Goal: Task Accomplishment & Management: Manage account settings

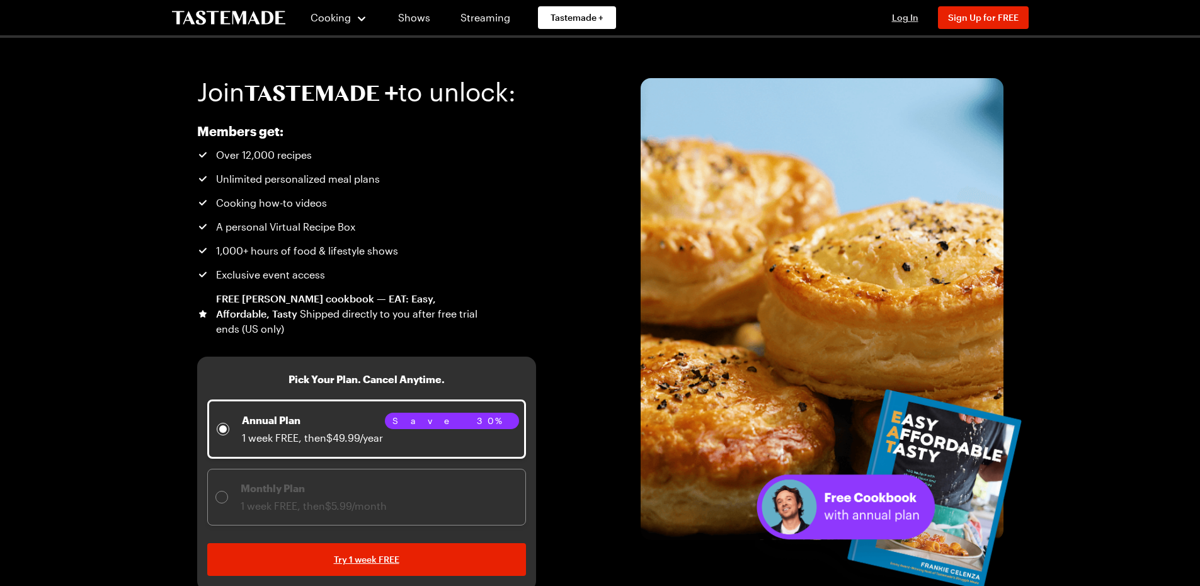
click at [911, 16] on span "Log In" at bounding box center [905, 17] width 26 height 11
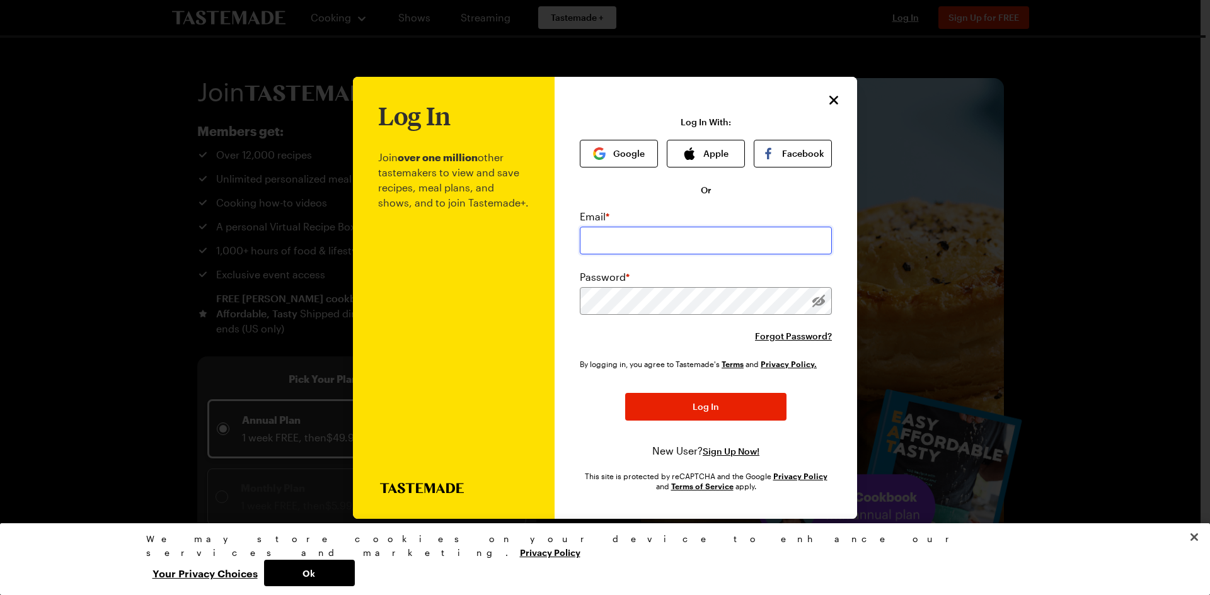
click at [615, 236] on input "email" at bounding box center [706, 241] width 252 height 28
type input "ban_80@yahoo.com"
click at [625, 393] on button "Log In" at bounding box center [705, 407] width 161 height 28
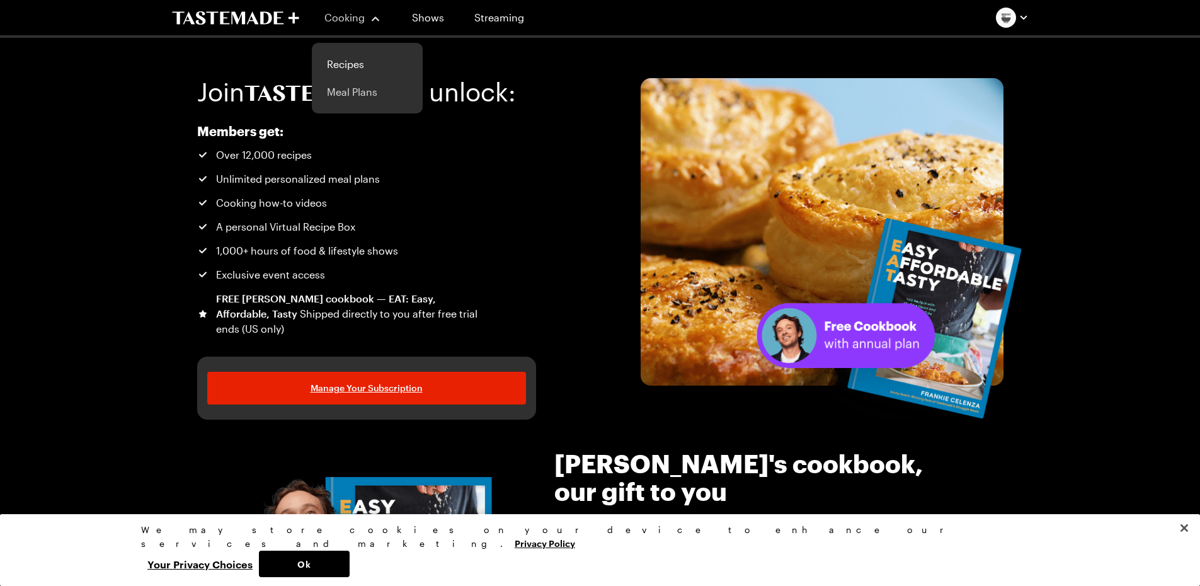
click at [347, 87] on link "Meal Plans" at bounding box center [367, 92] width 96 height 28
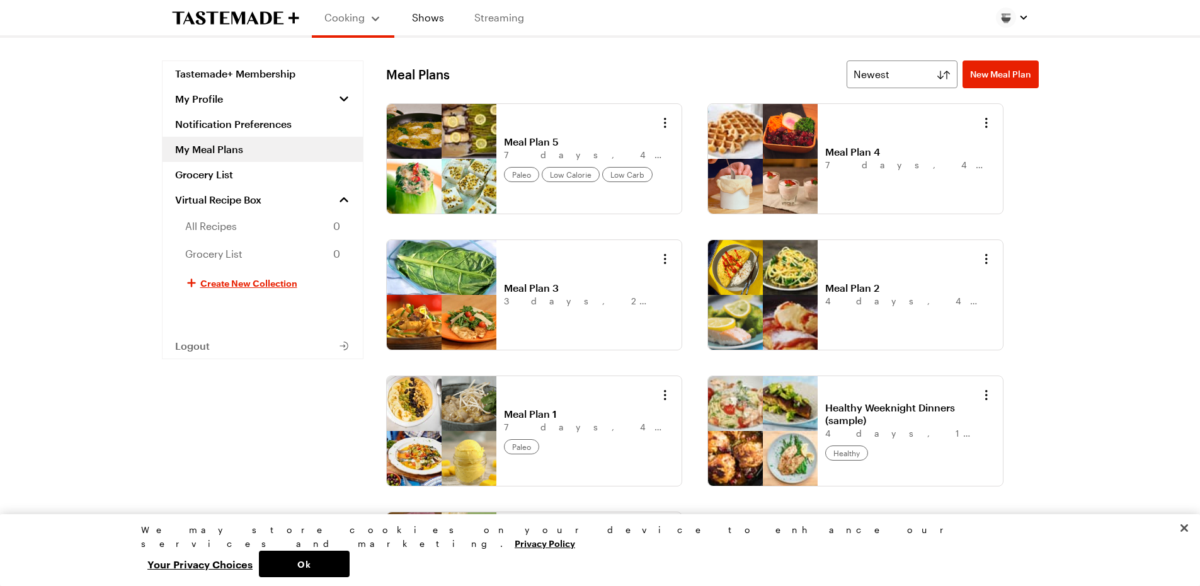
click at [493, 20] on link "Streaming" at bounding box center [499, 17] width 75 height 35
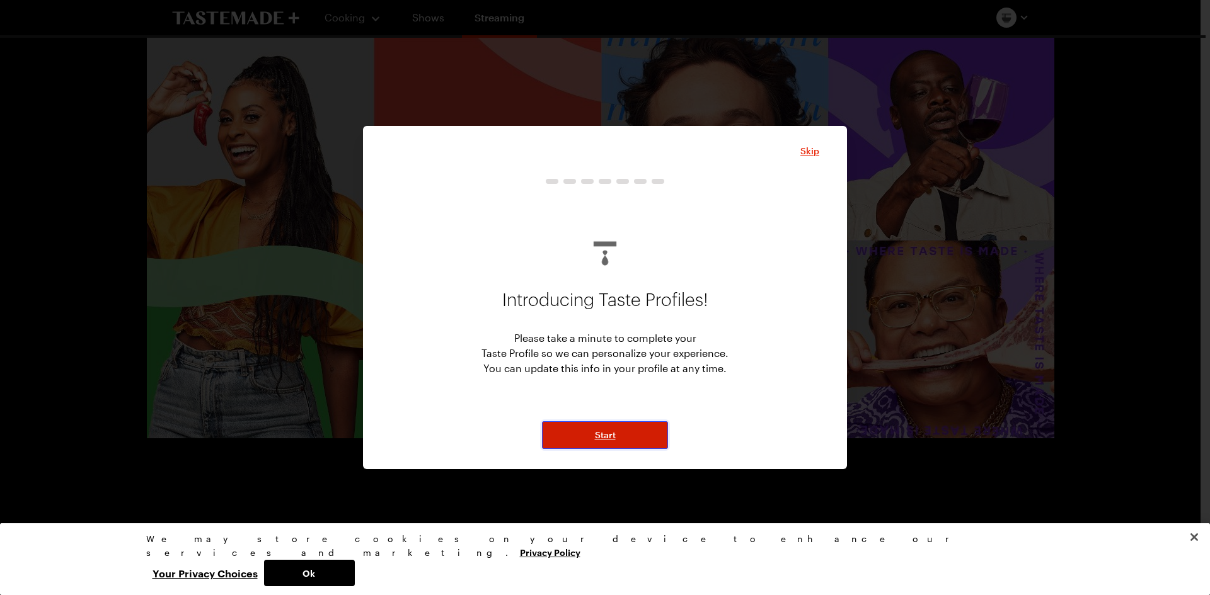
click at [588, 429] on button "Start" at bounding box center [605, 436] width 126 height 28
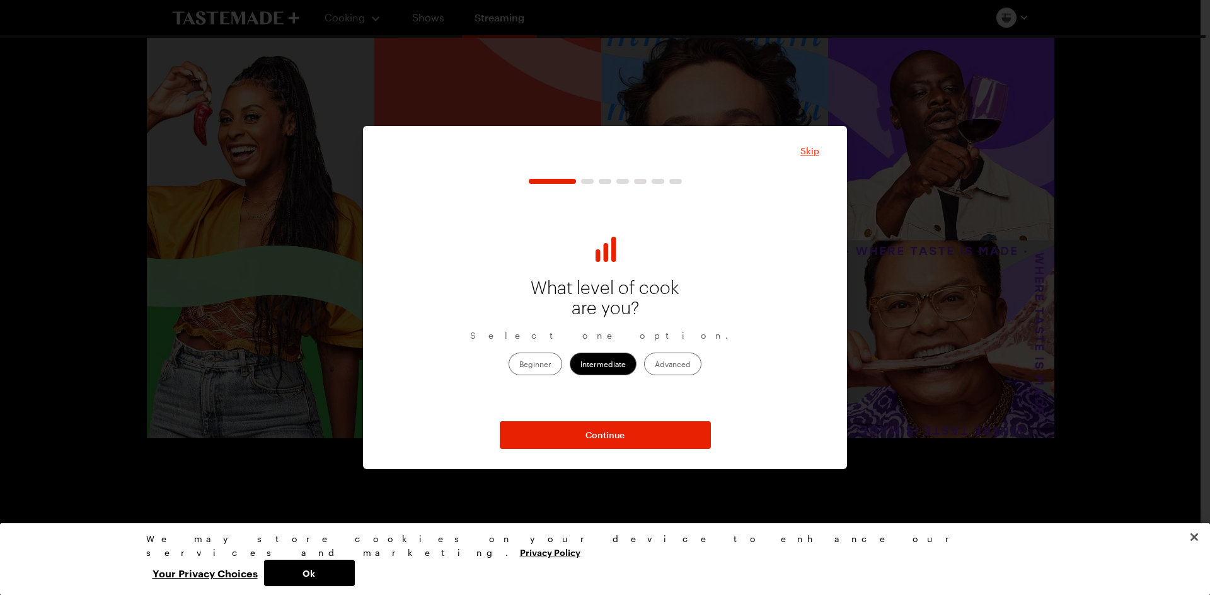
click at [804, 153] on span "Skip" at bounding box center [809, 151] width 19 height 13
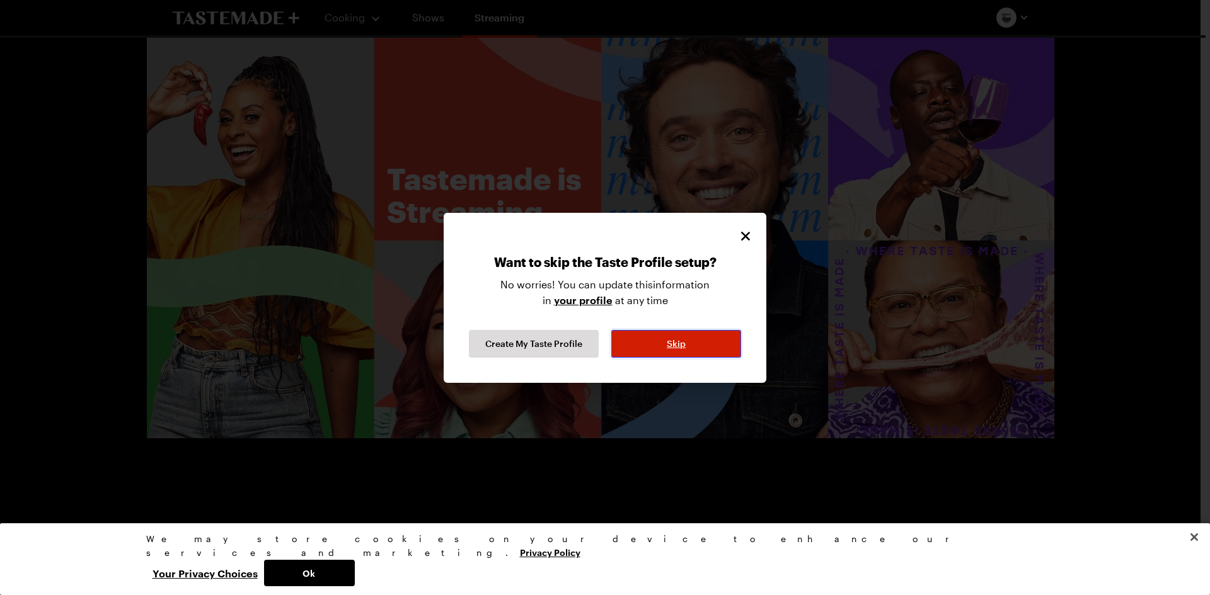
click at [671, 346] on span "Skip" at bounding box center [676, 344] width 19 height 13
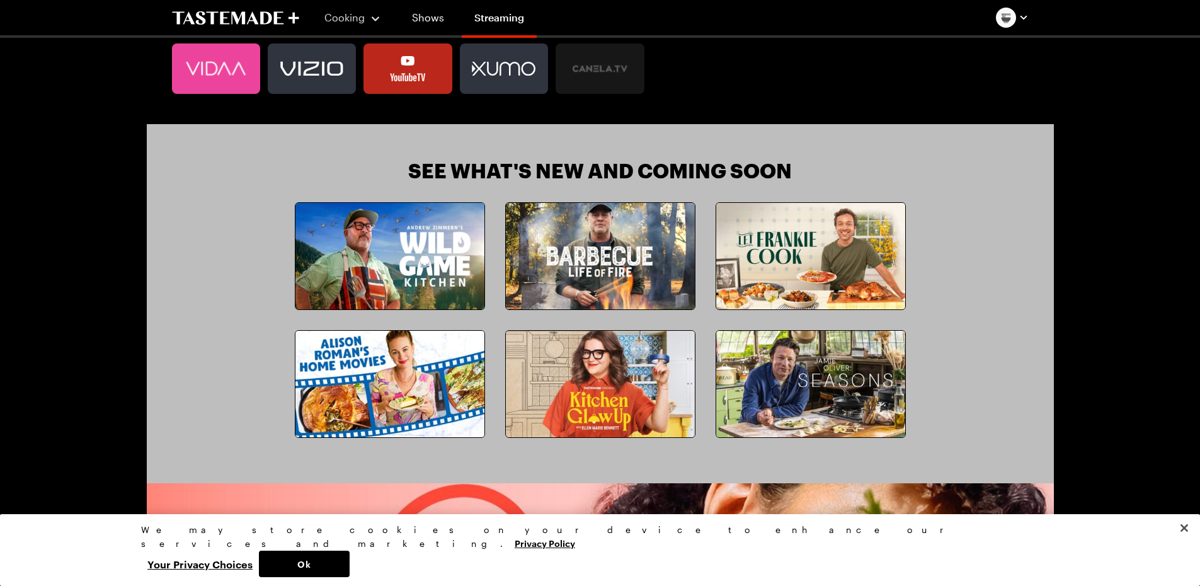
scroll to position [1038, 0]
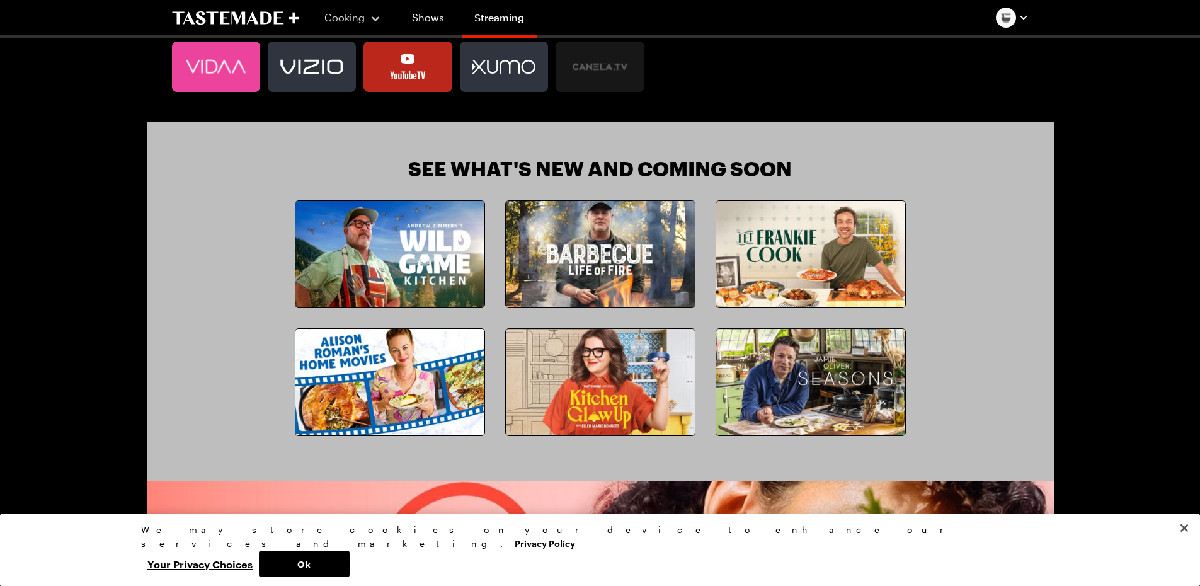
click at [355, 365] on img at bounding box center [389, 382] width 189 height 106
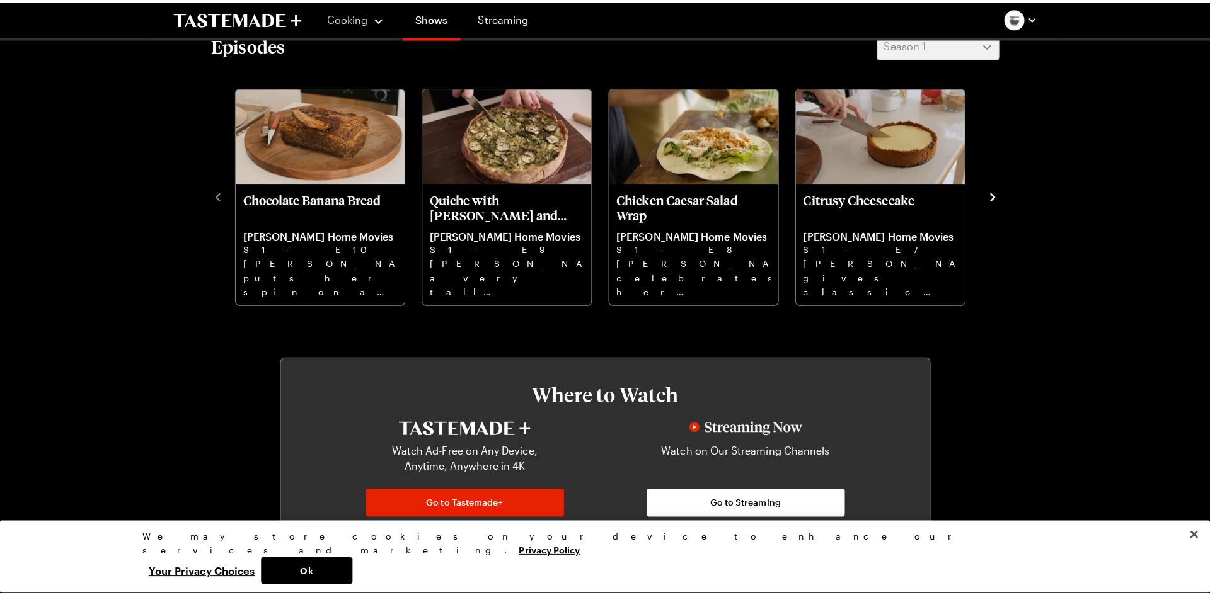
scroll to position [391, 0]
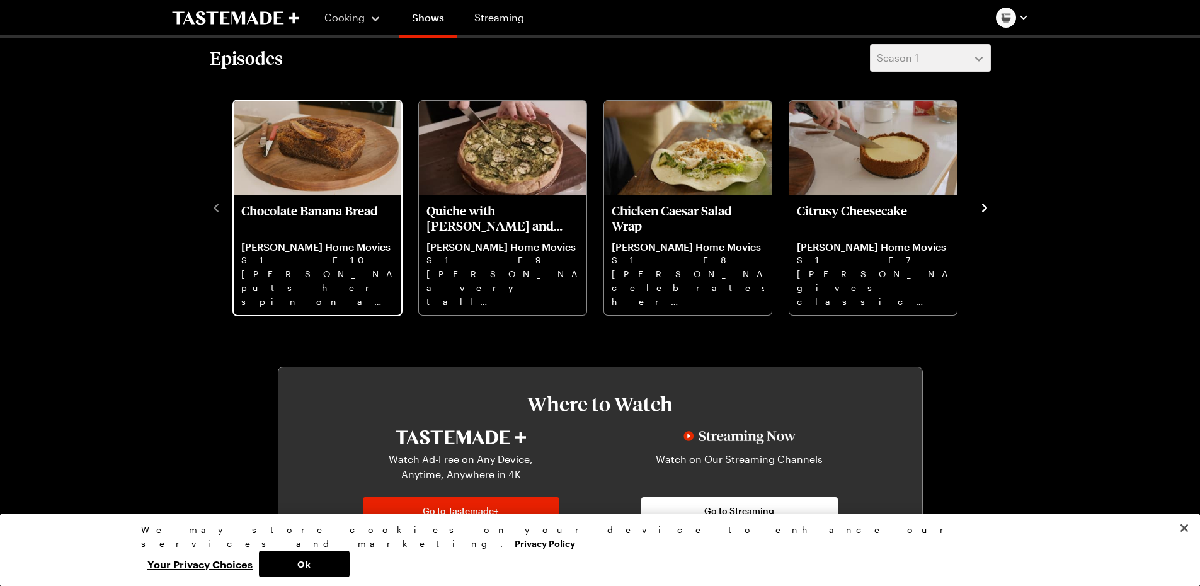
click at [304, 176] on img "Chocolate Banana Bread" at bounding box center [318, 148] width 168 height 95
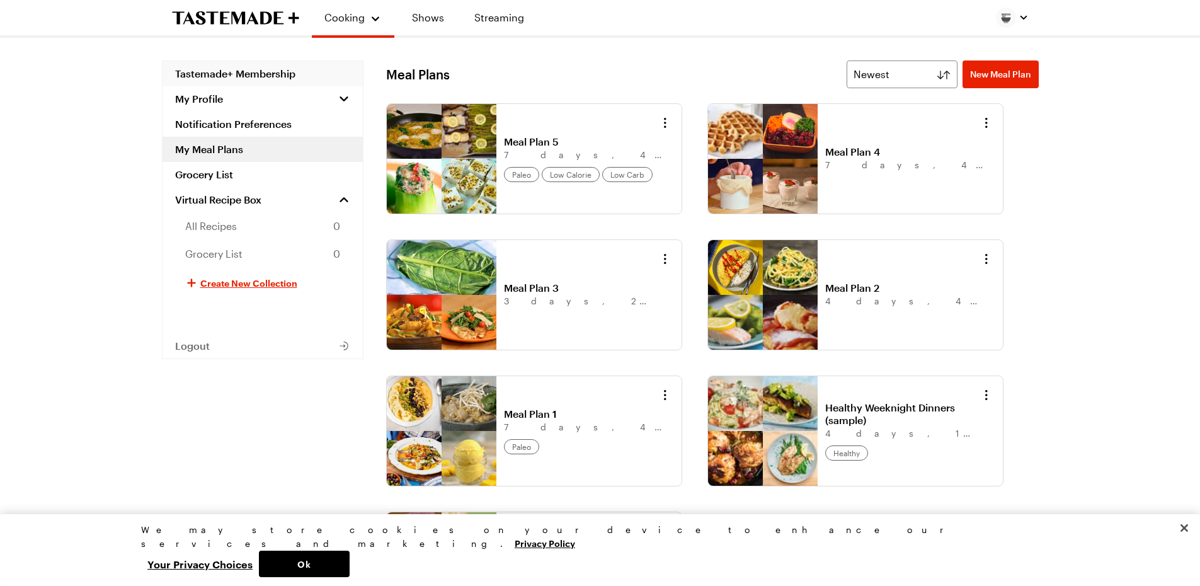
click at [260, 72] on link "Tastemade+ Membership" at bounding box center [263, 73] width 200 height 25
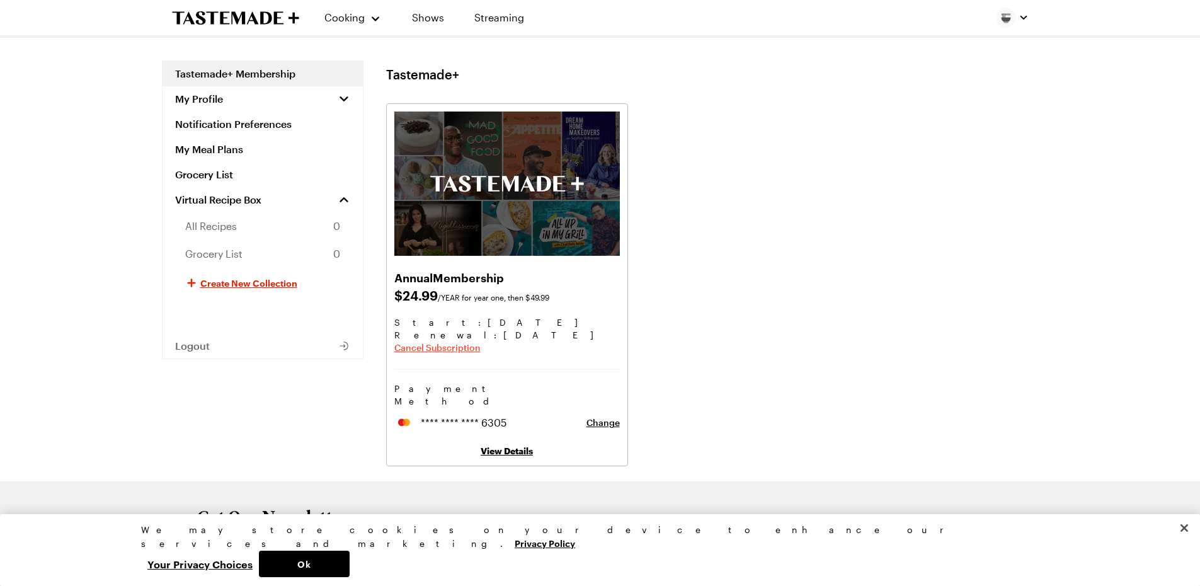
click at [426, 345] on span "Cancel Subscription" at bounding box center [437, 347] width 86 height 13
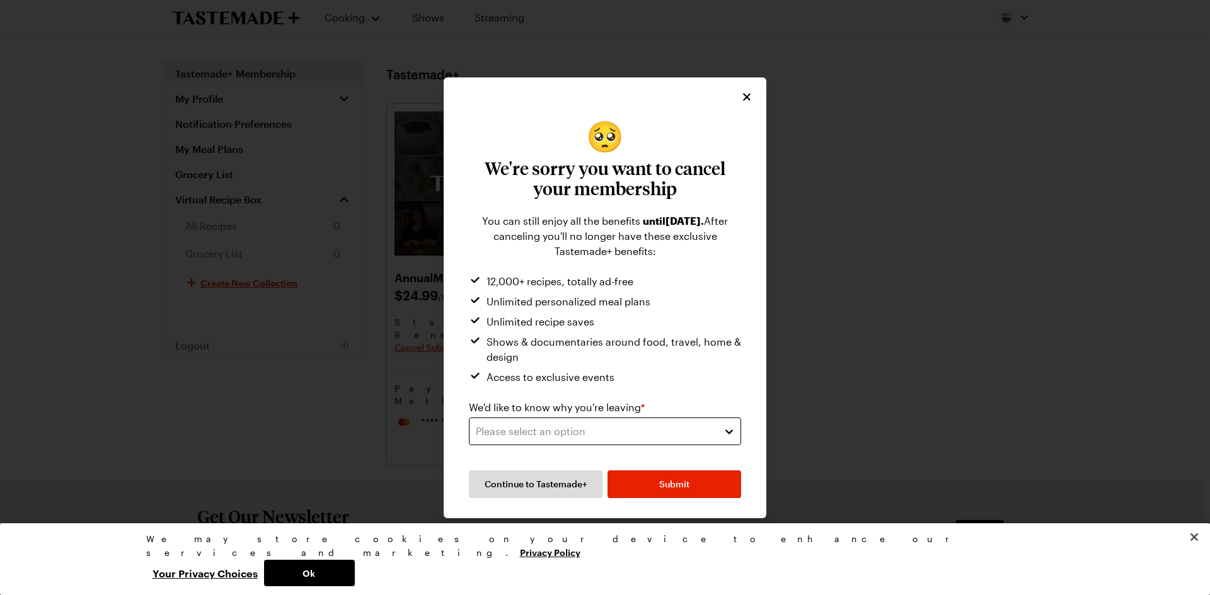
click at [520, 427] on div "Please select an option" at bounding box center [595, 431] width 239 height 15
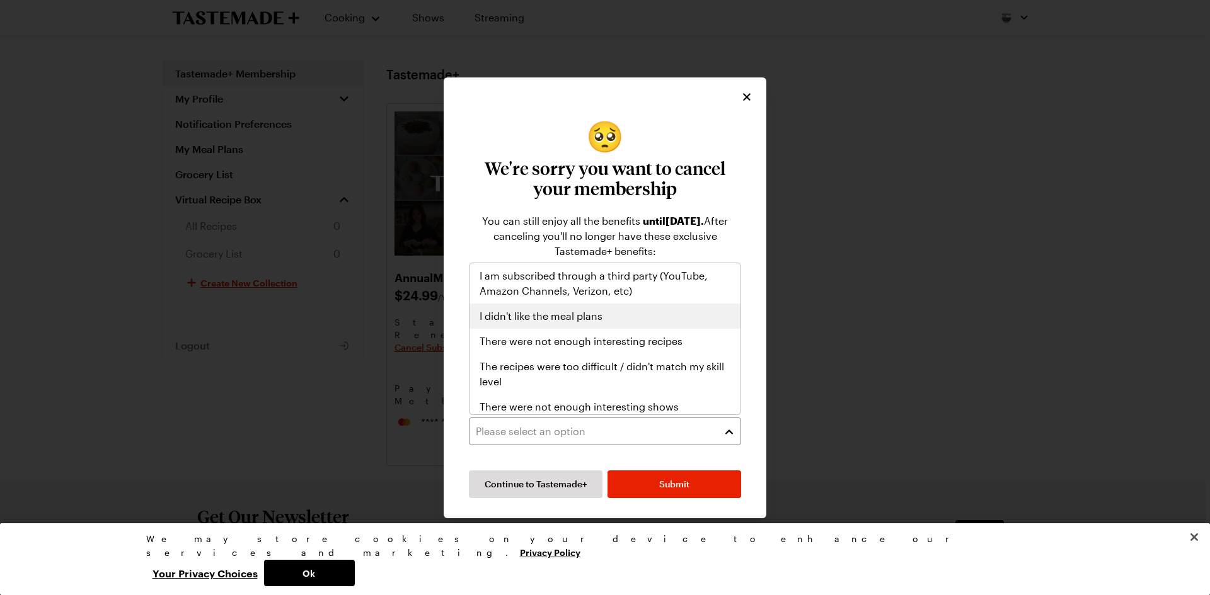
click at [540, 323] on span "I didn't like the meal plans" at bounding box center [540, 316] width 123 height 15
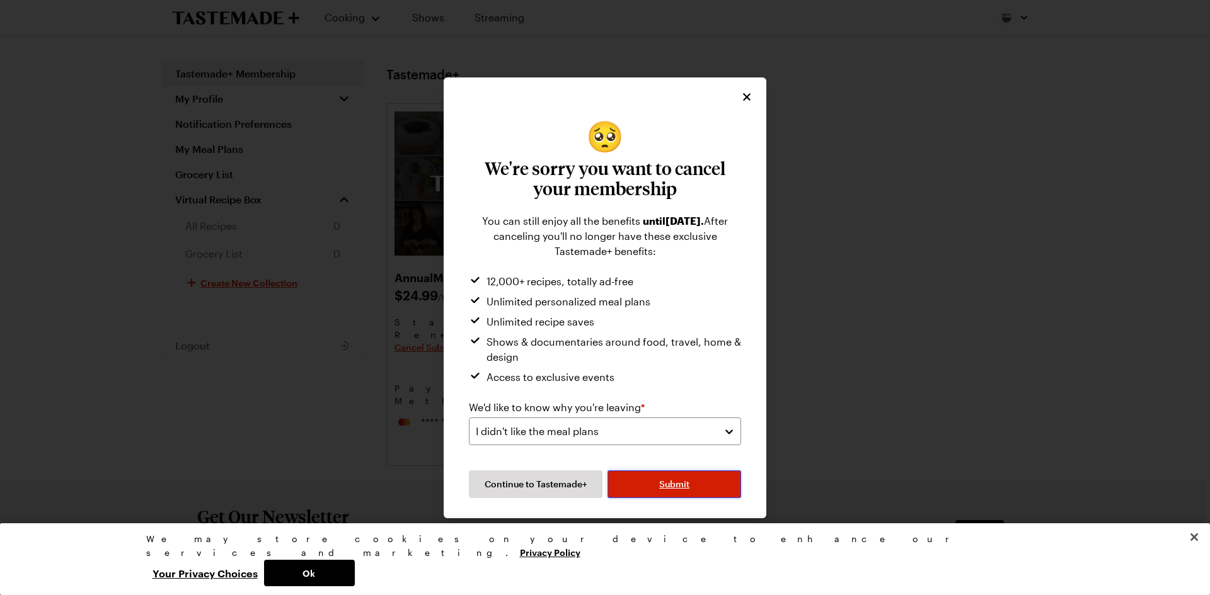
click at [630, 475] on button "Submit" at bounding box center [674, 485] width 134 height 28
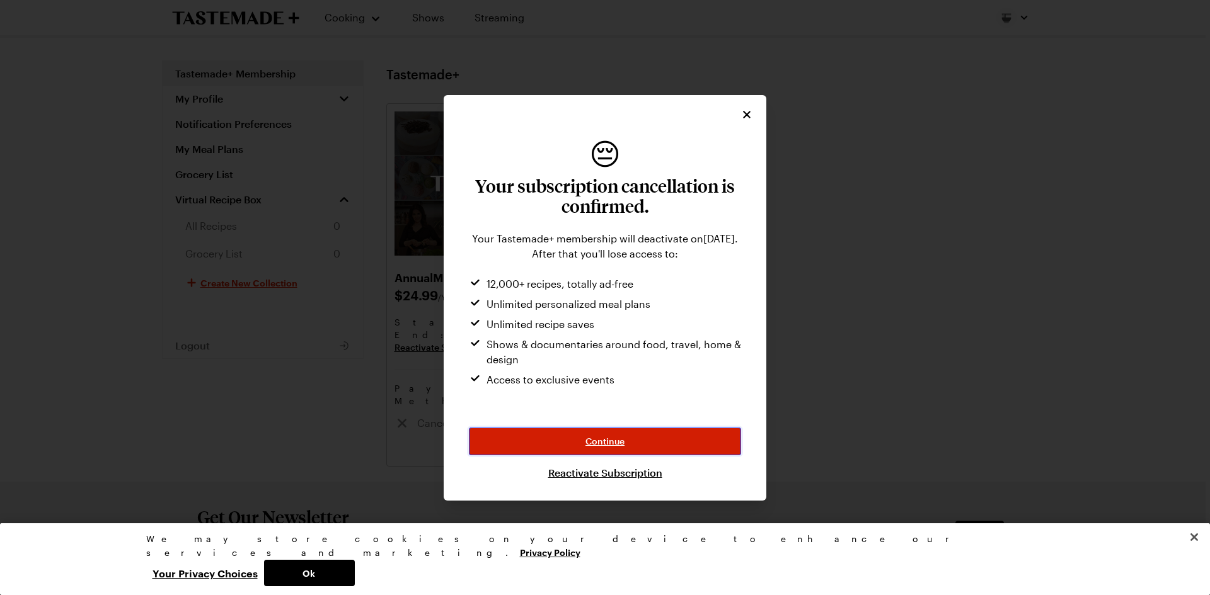
click at [602, 445] on span "Continue" at bounding box center [604, 441] width 39 height 13
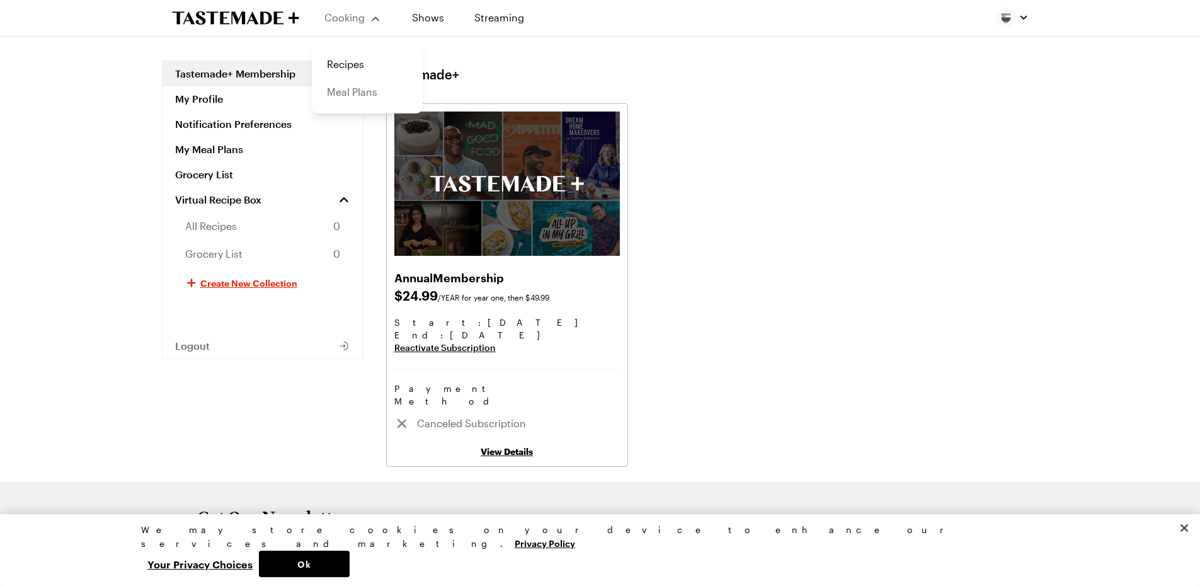
click at [353, 88] on link "Meal Plans" at bounding box center [367, 92] width 96 height 28
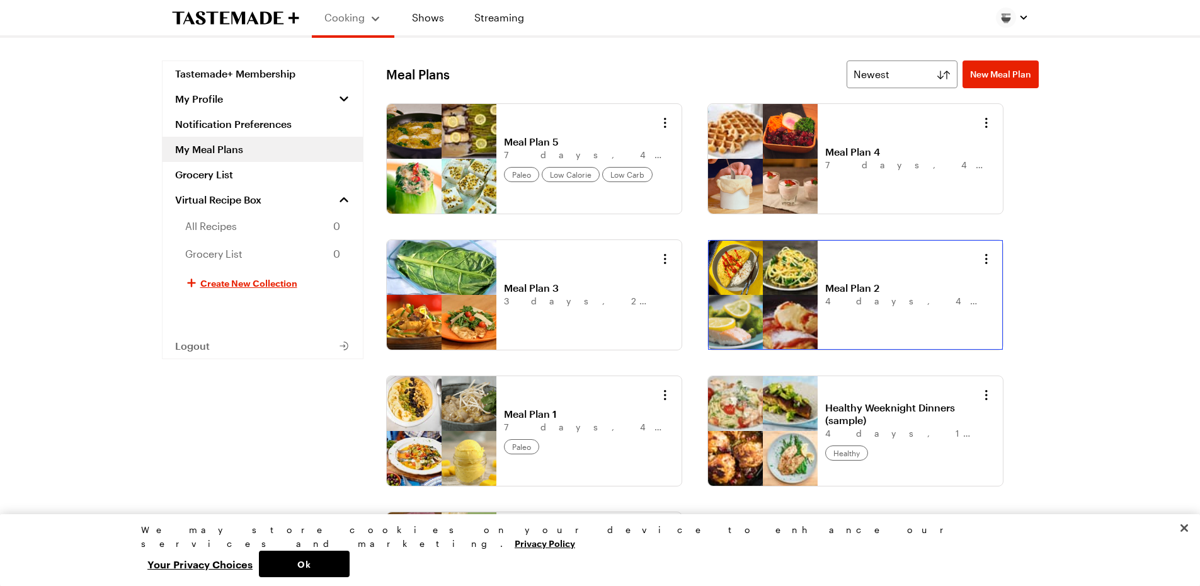
click at [825, 284] on link "Meal Plan 2" at bounding box center [903, 288] width 156 height 13
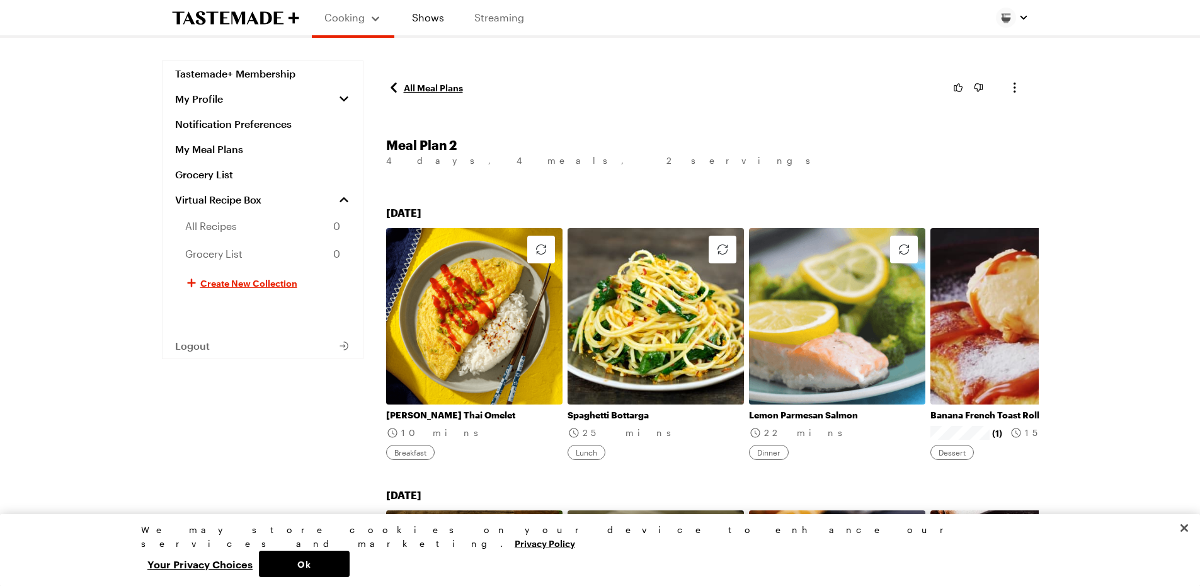
click at [511, 23] on link "Streaming" at bounding box center [499, 17] width 75 height 35
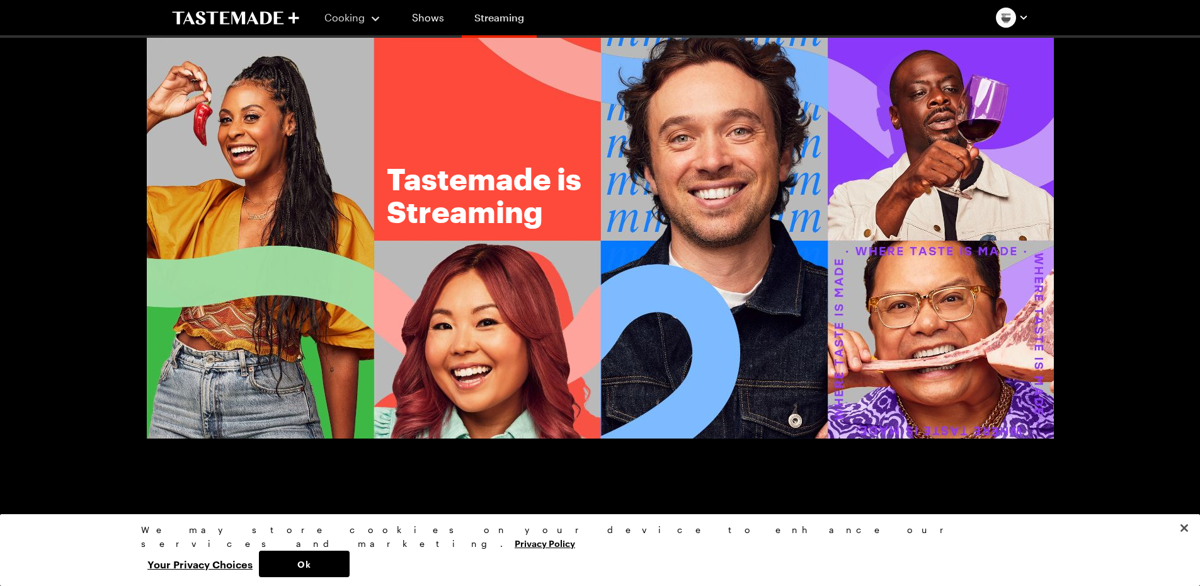
click at [502, 28] on link "Streaming" at bounding box center [499, 20] width 75 height 35
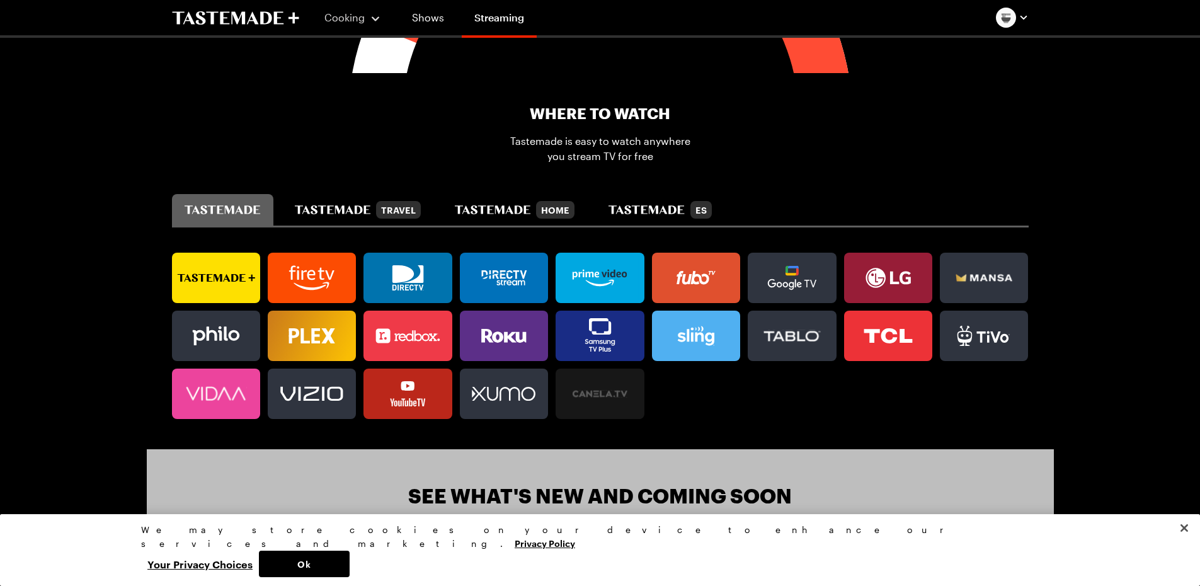
scroll to position [703, 5]
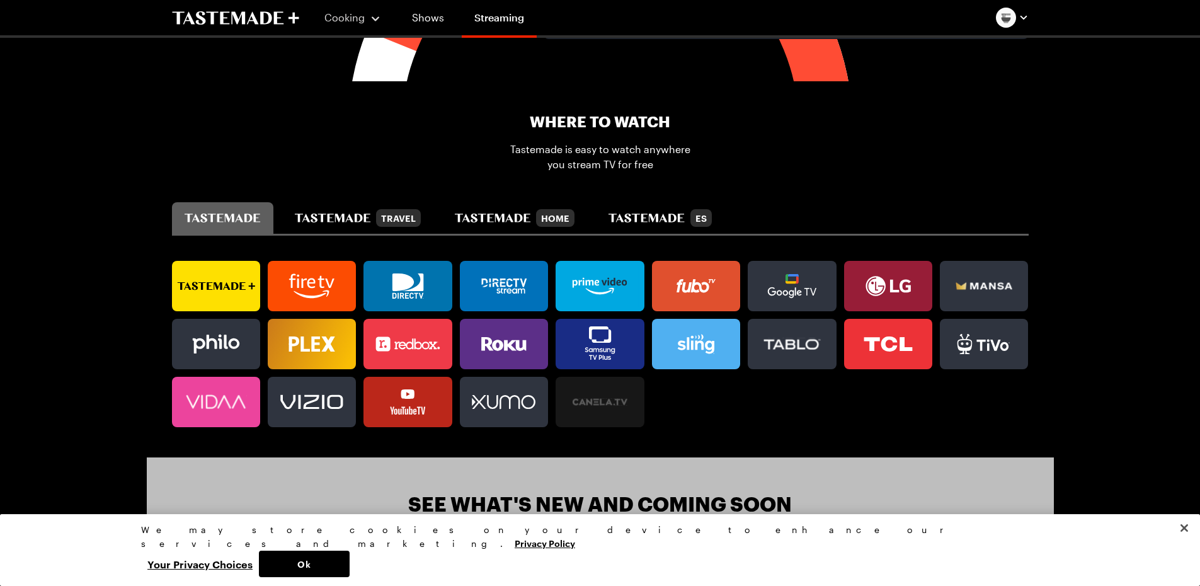
click at [230, 208] on button "tastemade" at bounding box center [222, 218] width 101 height 32
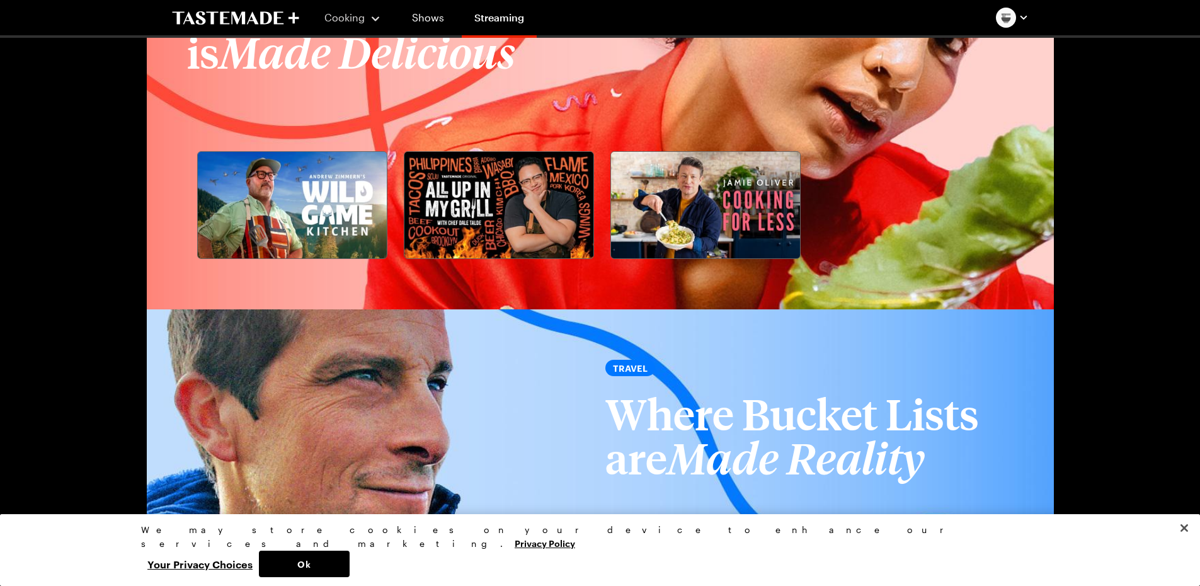
scroll to position [1618, 5]
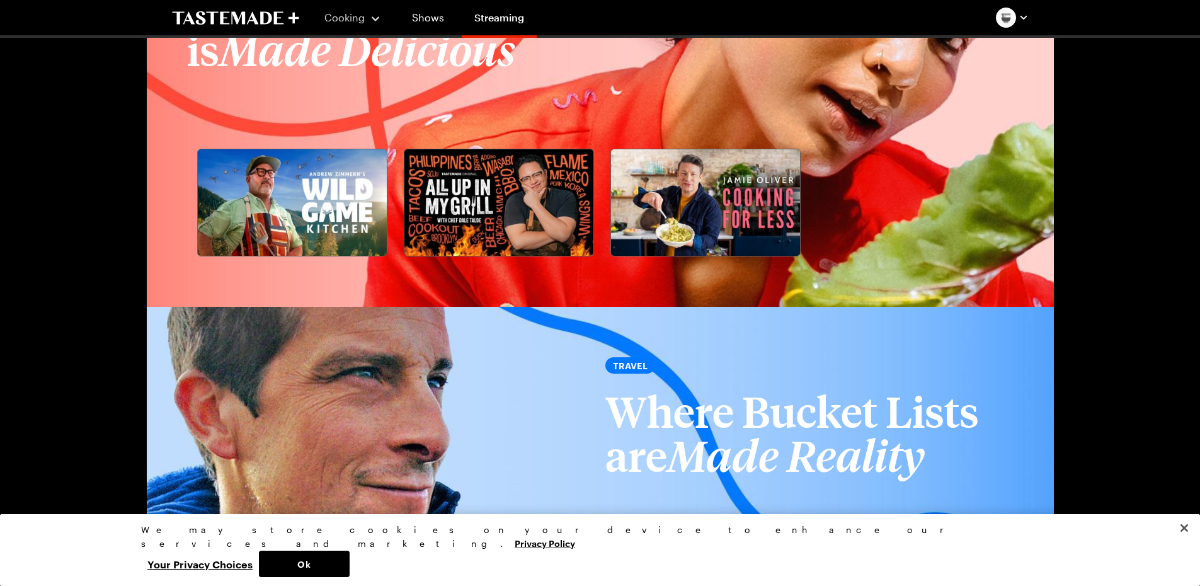
click at [273, 189] on img at bounding box center [292, 202] width 189 height 106
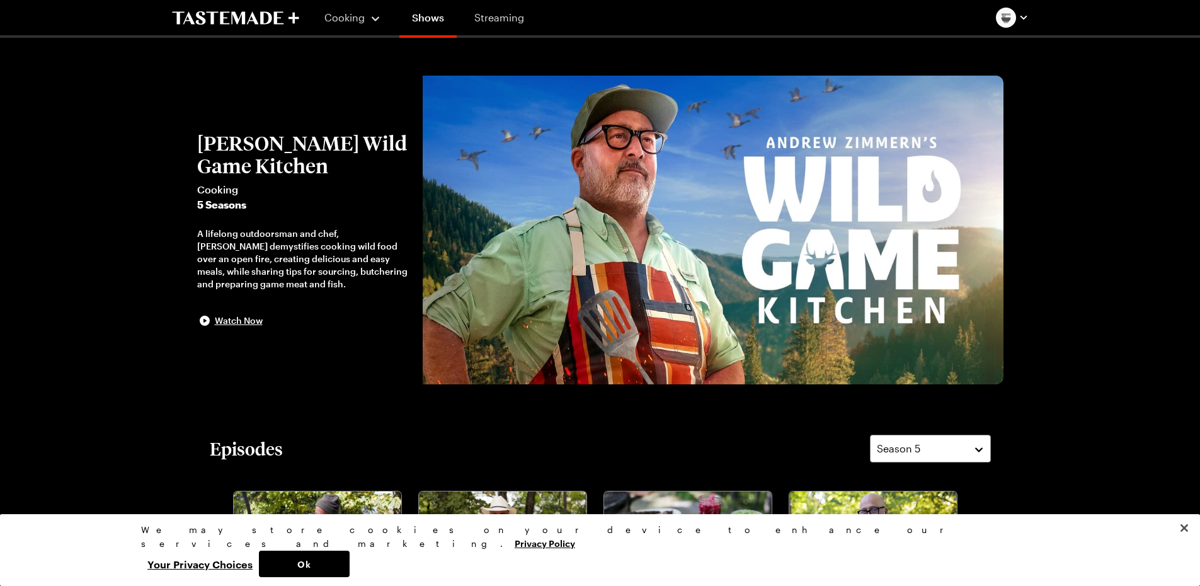
click at [495, 16] on link "Streaming" at bounding box center [499, 17] width 75 height 35
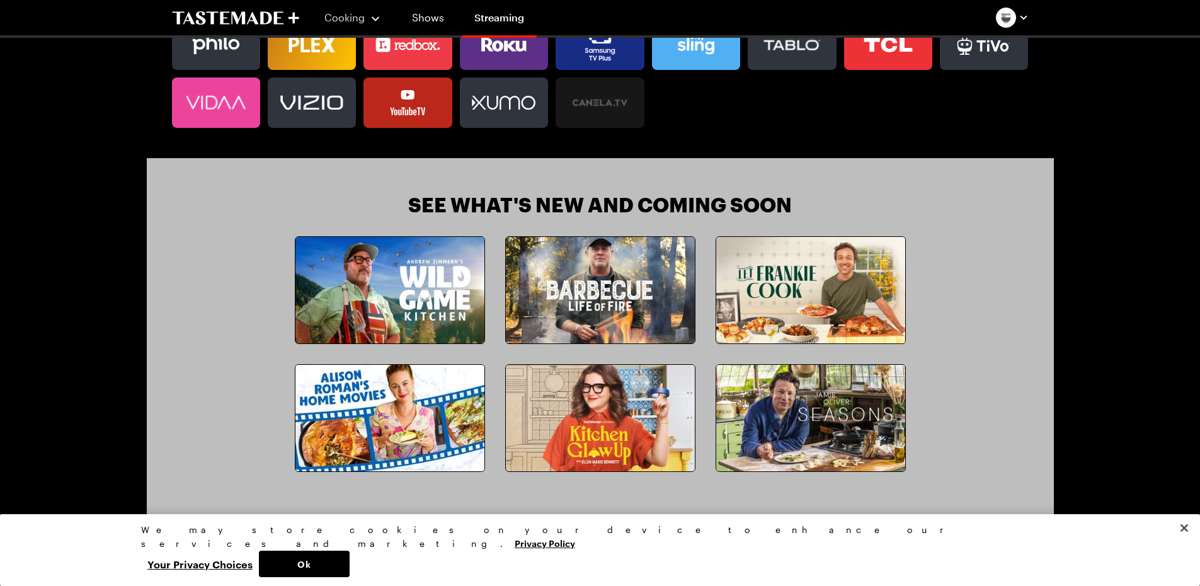
scroll to position [979, 0]
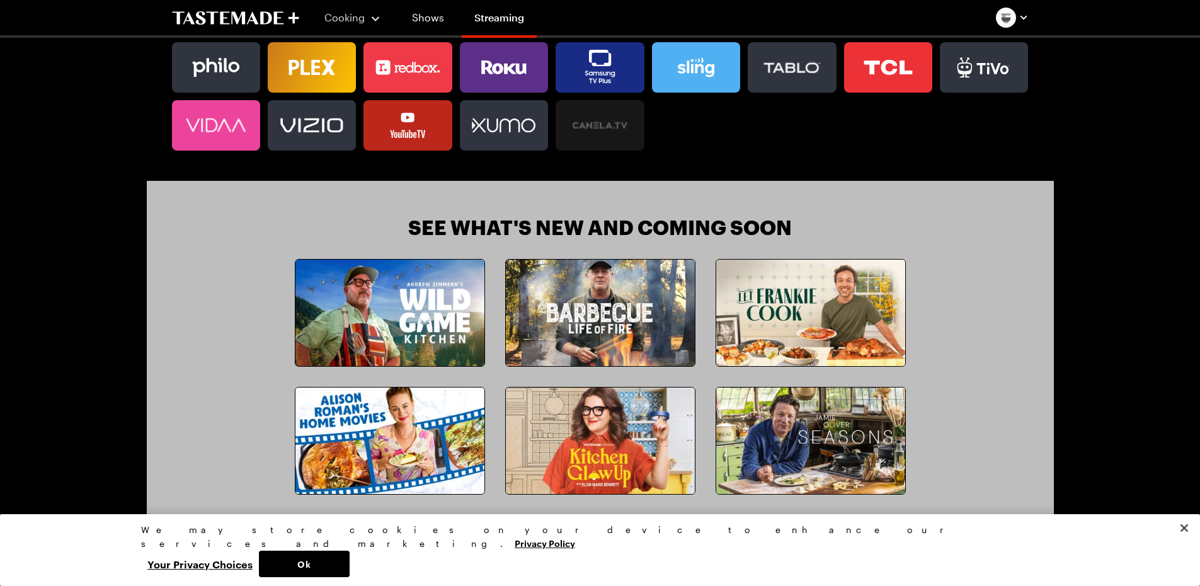
click at [822, 332] on img at bounding box center [810, 313] width 189 height 106
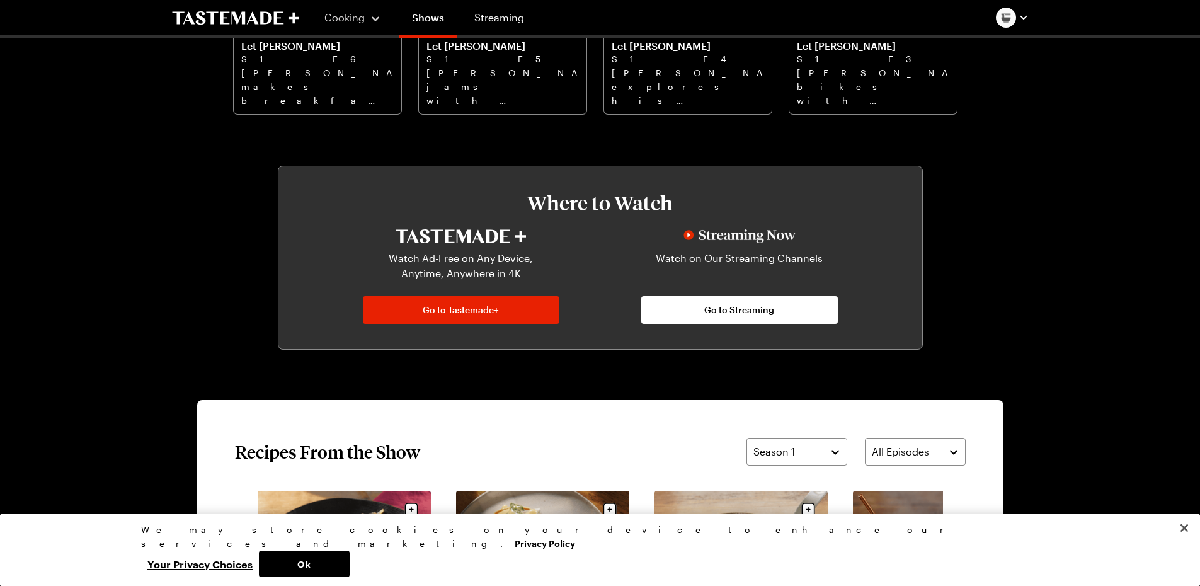
scroll to position [592, 0]
click at [757, 311] on span "Go to Streaming" at bounding box center [739, 309] width 70 height 13
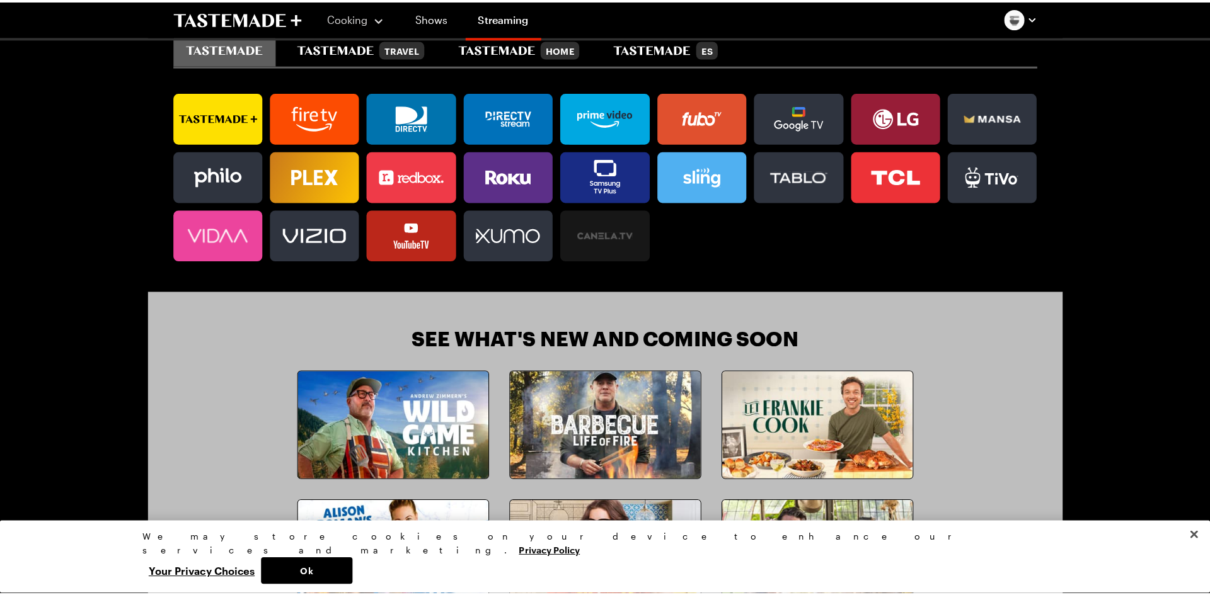
scroll to position [878, 0]
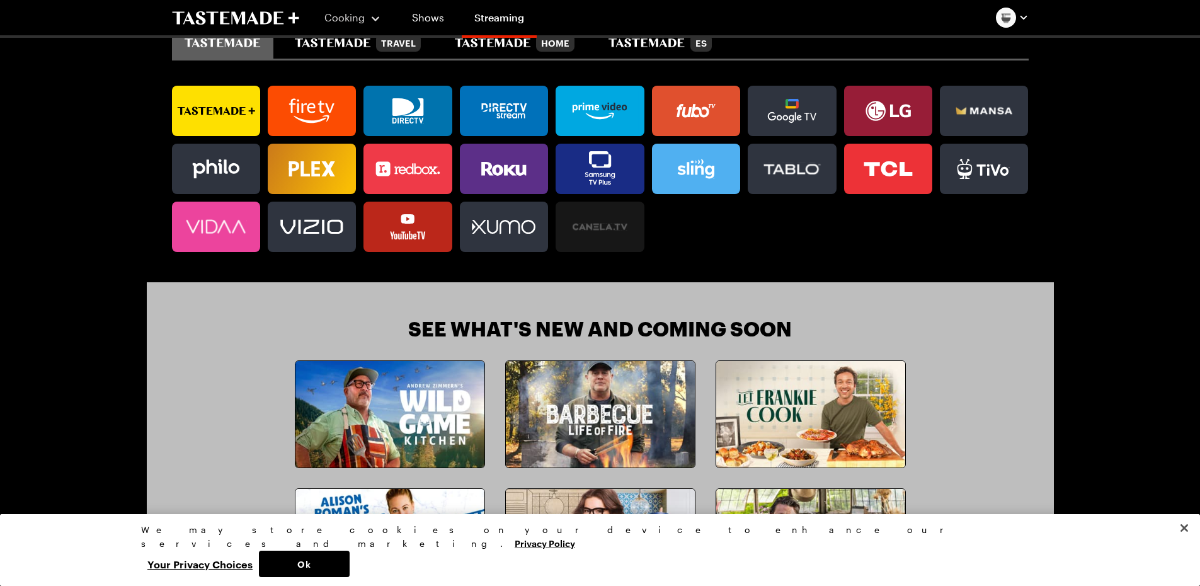
click at [226, 115] on icon at bounding box center [216, 110] width 88 height 25
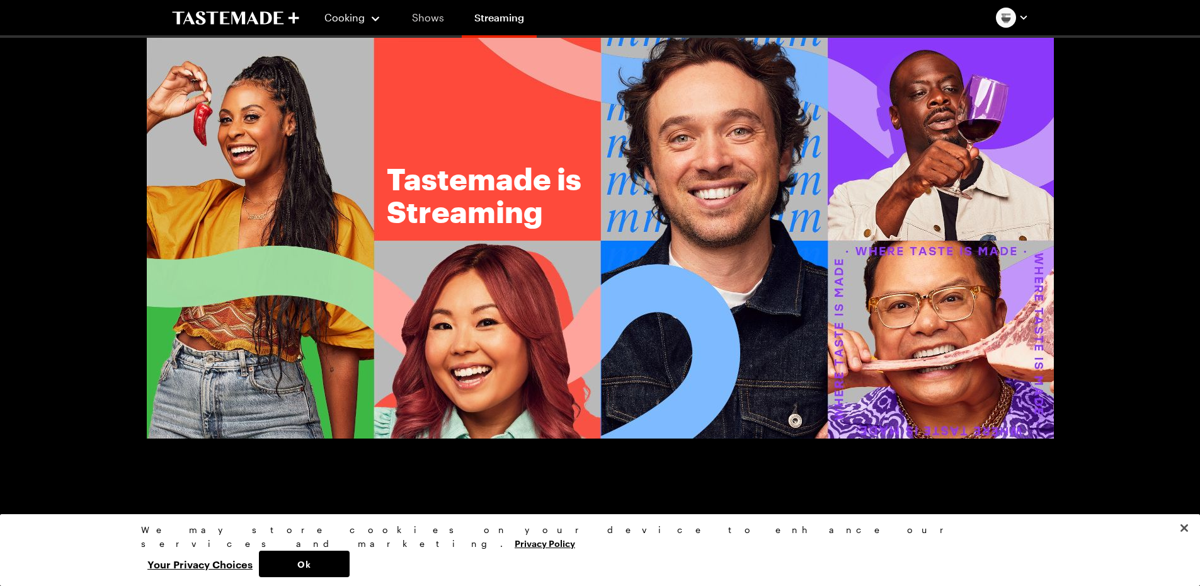
click at [429, 13] on link "Shows" at bounding box center [427, 17] width 57 height 35
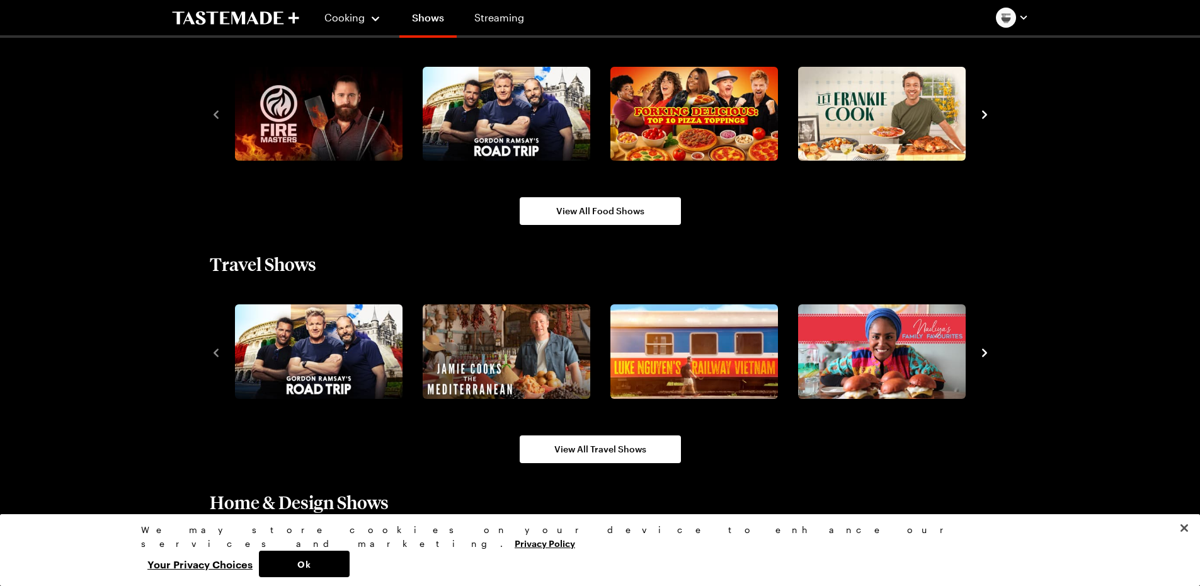
scroll to position [1189, 0]
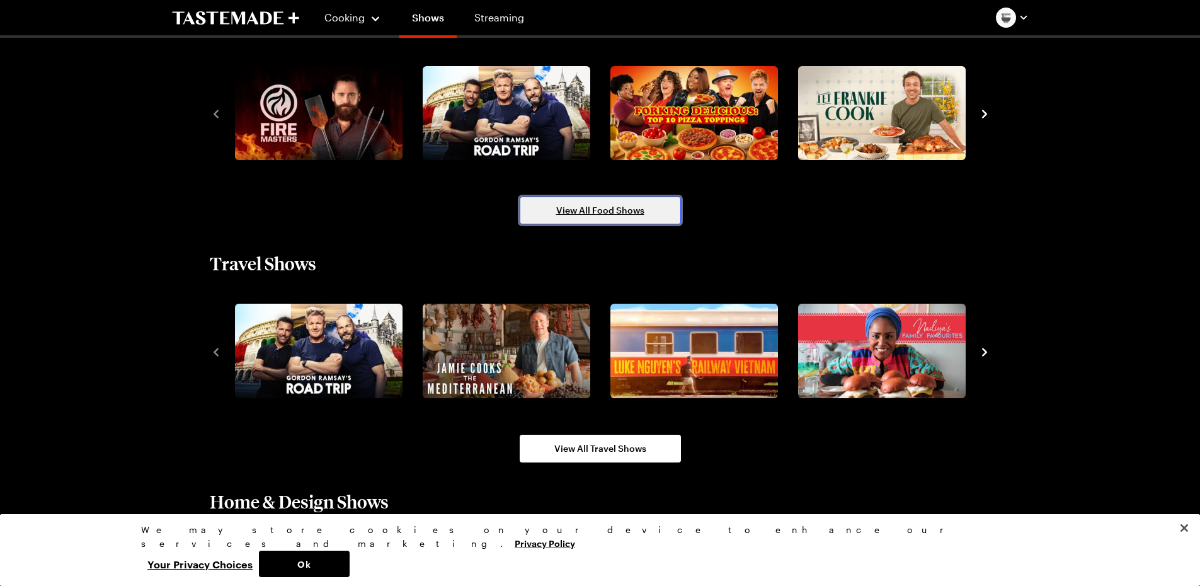
click at [579, 204] on span "View All Food Shows" at bounding box center [600, 210] width 88 height 13
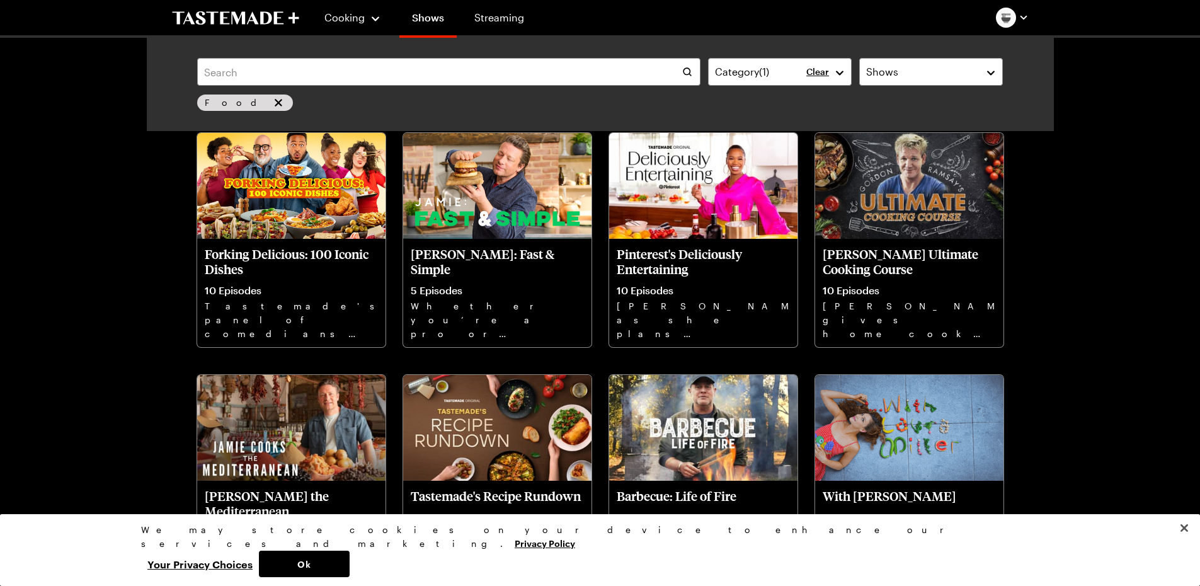
scroll to position [2762, 0]
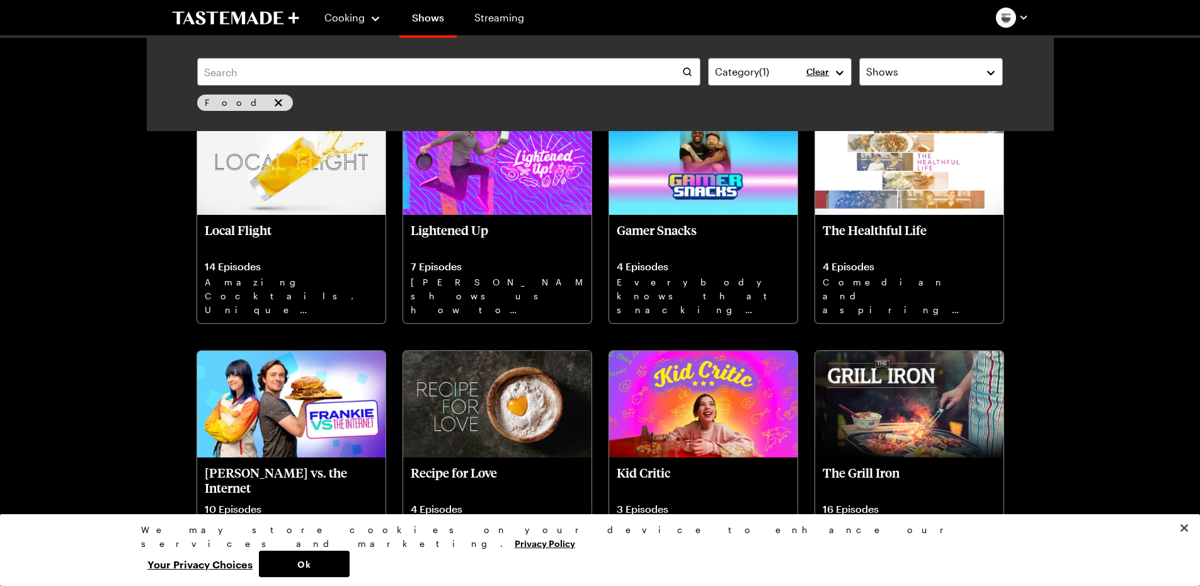
scroll to position [4245, 0]
